Goal: Find specific page/section: Find specific page/section

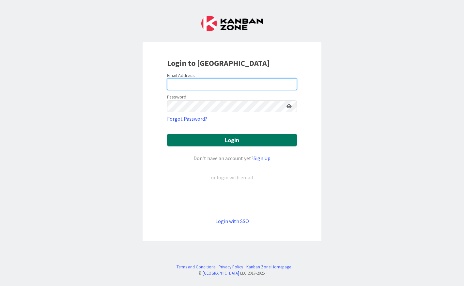
type input "[EMAIL_ADDRESS][DOMAIN_NAME]"
click at [240, 139] on button "Login" at bounding box center [232, 140] width 130 height 13
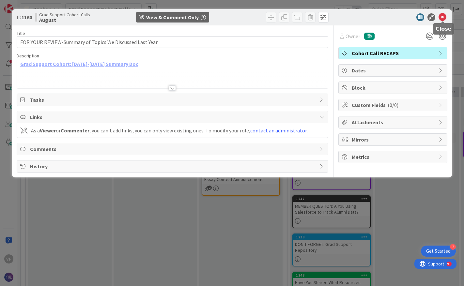
click at [441, 17] on icon at bounding box center [442, 17] width 8 height 8
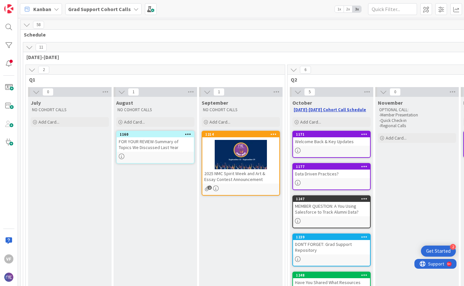
click at [345, 109] on link "[DATE]-[DATE] Cohort Call Schedule" at bounding box center [329, 110] width 72 height 6
